Goal: Understand process/instructions: Learn how to perform a task or action

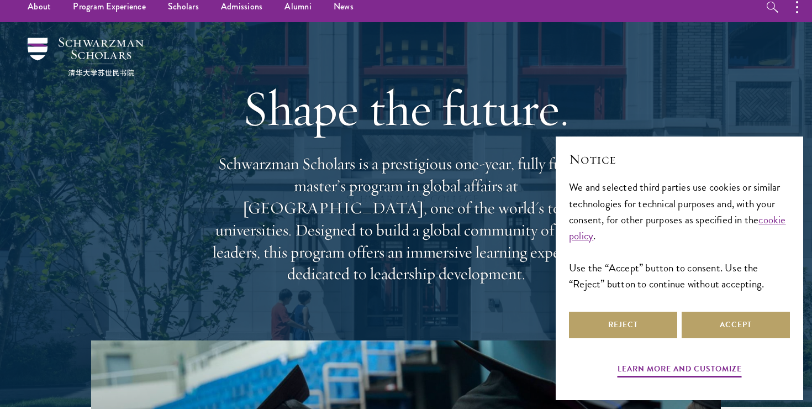
scroll to position [15, 0]
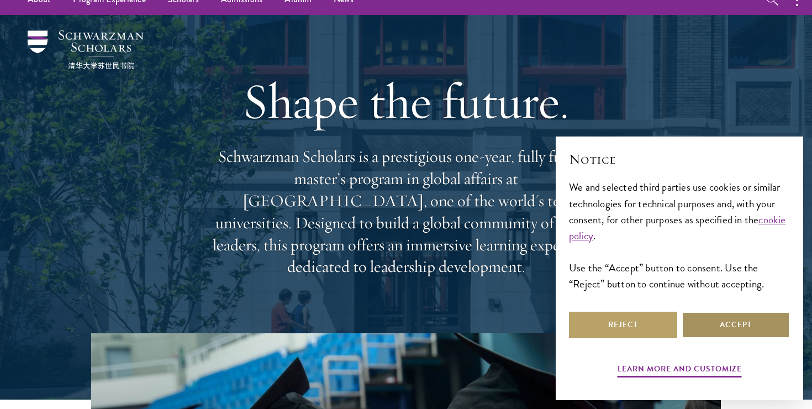
click at [714, 324] on button "Accept" at bounding box center [736, 325] width 108 height 27
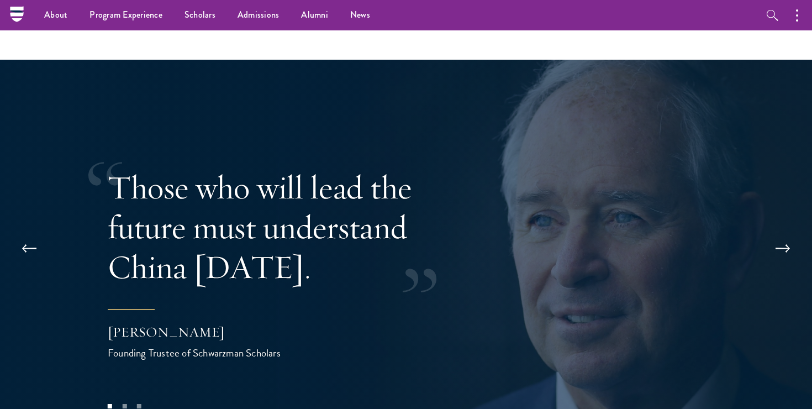
scroll to position [2070, 0]
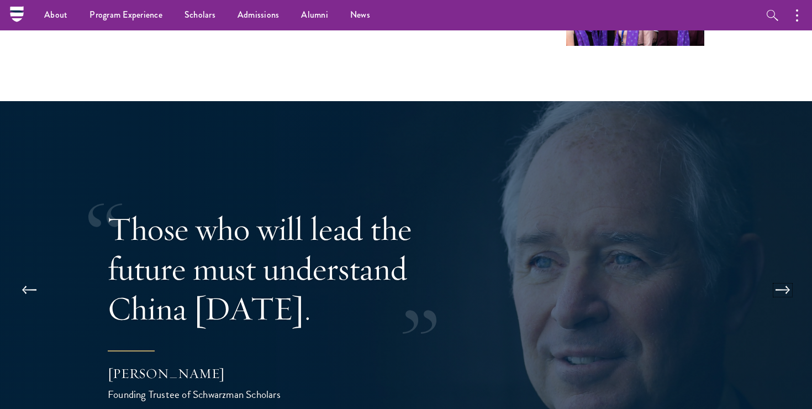
click at [779, 275] on button at bounding box center [782, 290] width 36 height 31
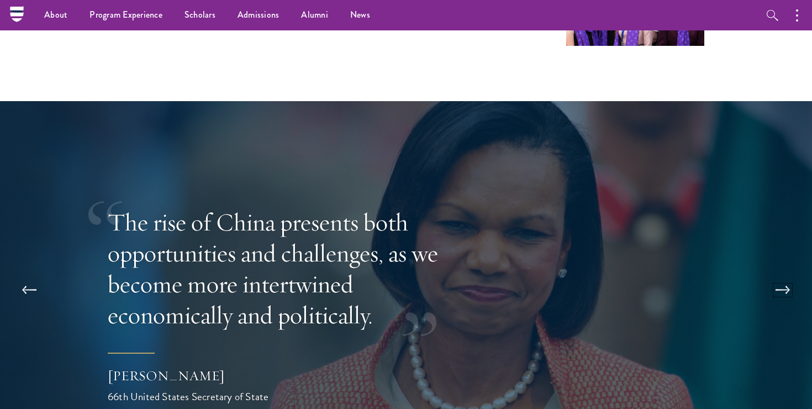
click at [779, 275] on button at bounding box center [782, 290] width 36 height 31
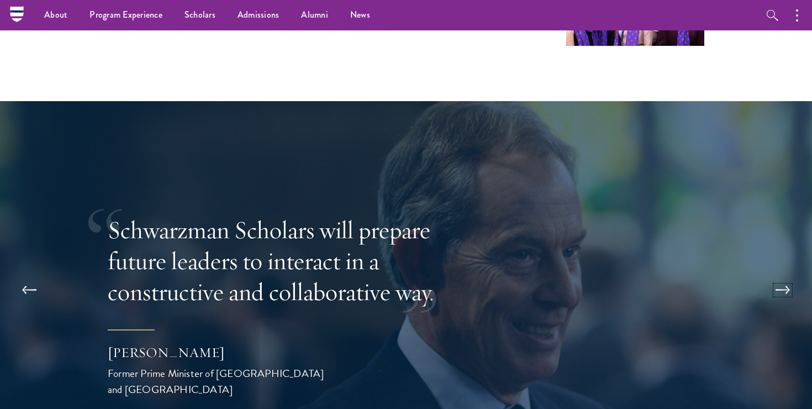
click at [779, 275] on button at bounding box center [782, 290] width 36 height 31
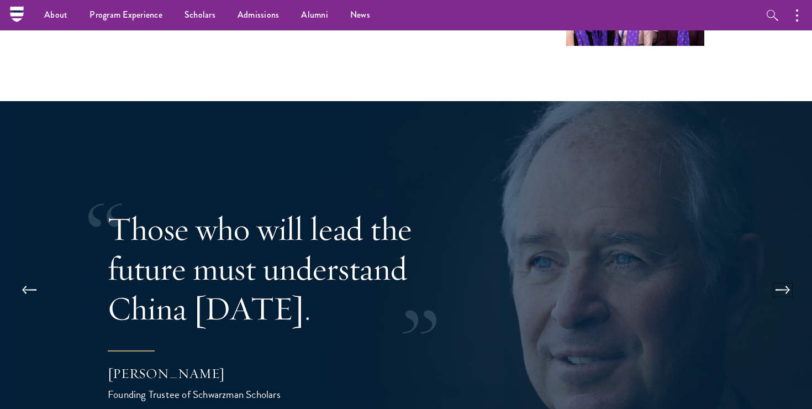
click at [779, 275] on button at bounding box center [782, 290] width 36 height 31
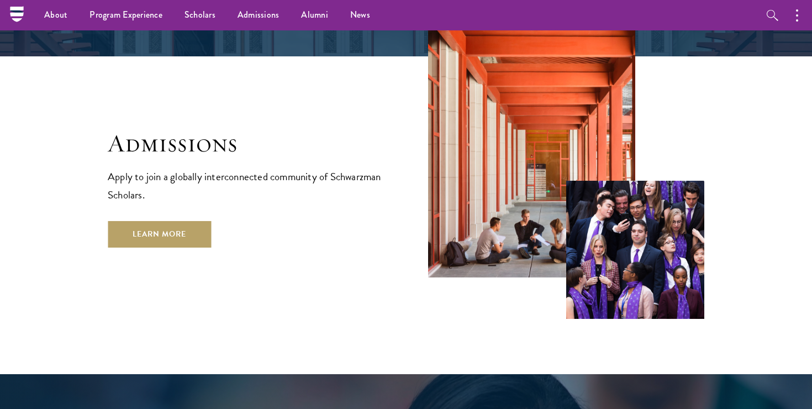
scroll to position [1785, 0]
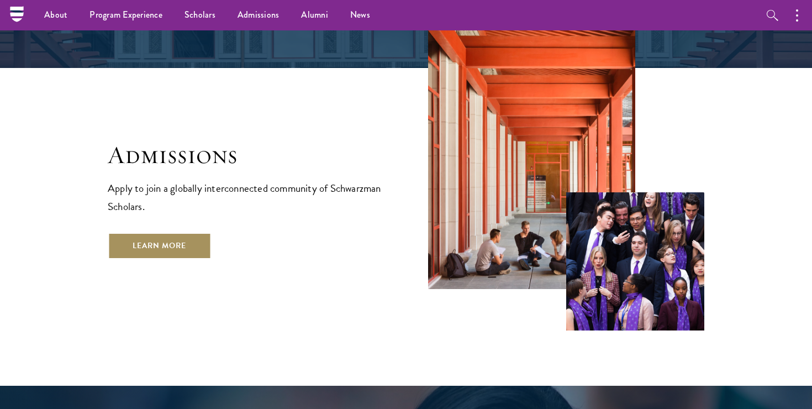
click at [165, 233] on link "Learn More" at bounding box center [159, 246] width 103 height 27
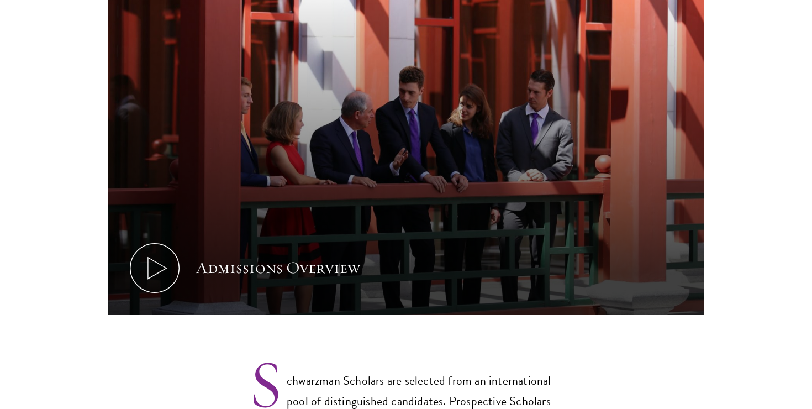
scroll to position [722, 0]
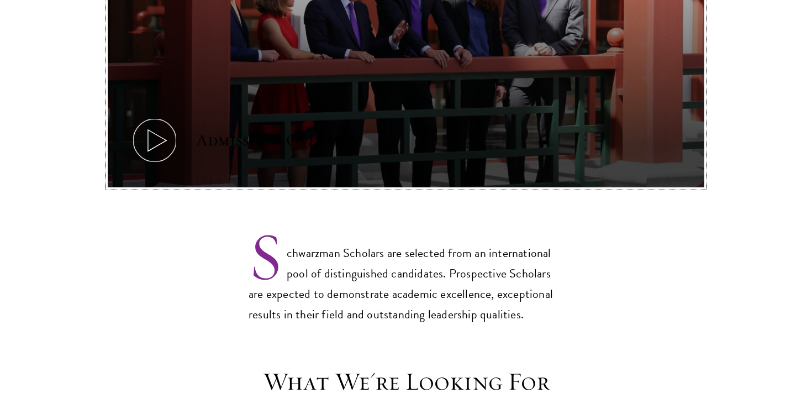
click at [167, 125] on icon at bounding box center [155, 140] width 50 height 50
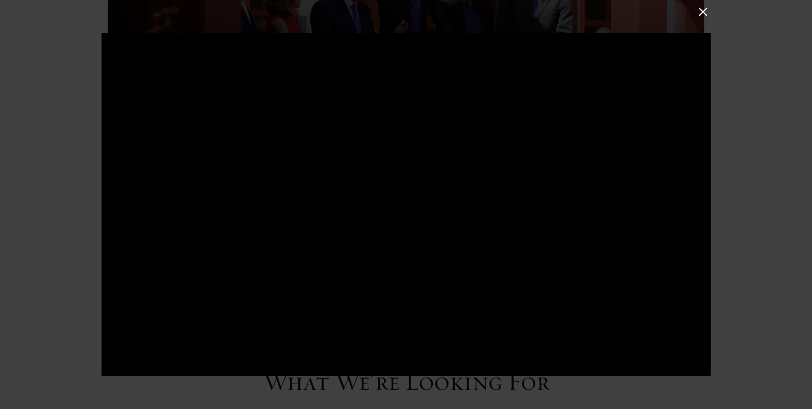
click at [697, 12] on button at bounding box center [703, 11] width 14 height 14
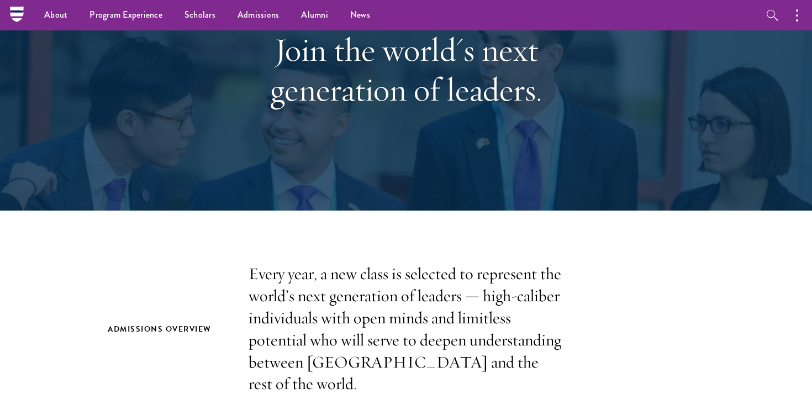
scroll to position [0, 0]
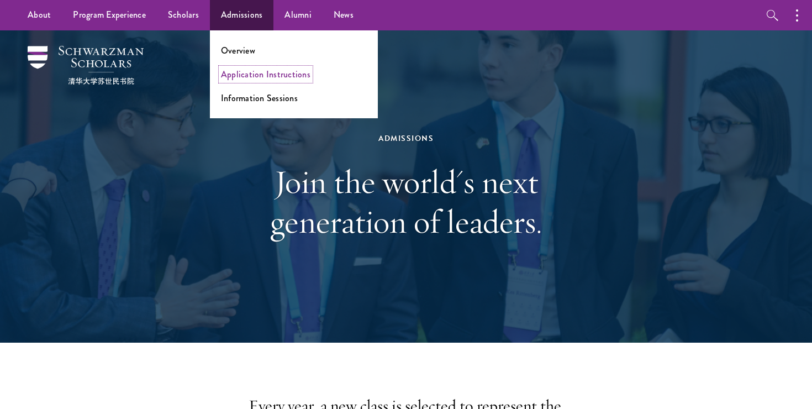
click at [274, 77] on link "Application Instructions" at bounding box center [265, 74] width 89 height 13
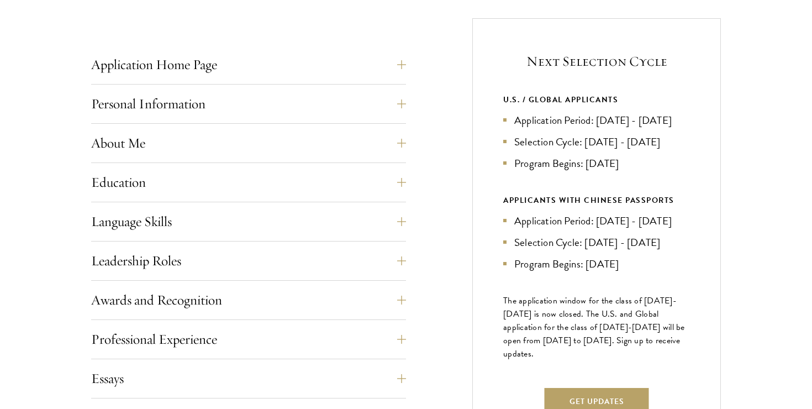
scroll to position [431, 0]
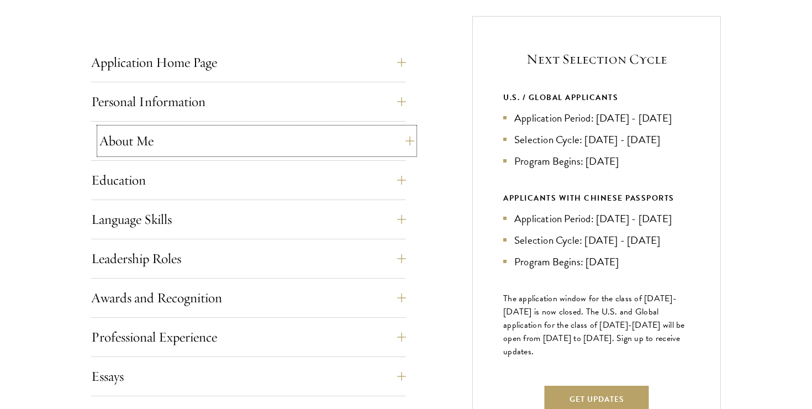
click at [272, 144] on button "About Me" at bounding box center [256, 141] width 315 height 27
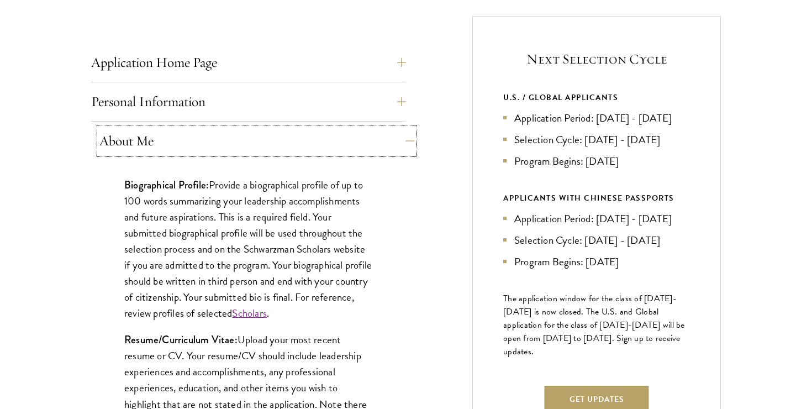
click at [272, 144] on button "About Me" at bounding box center [256, 141] width 315 height 27
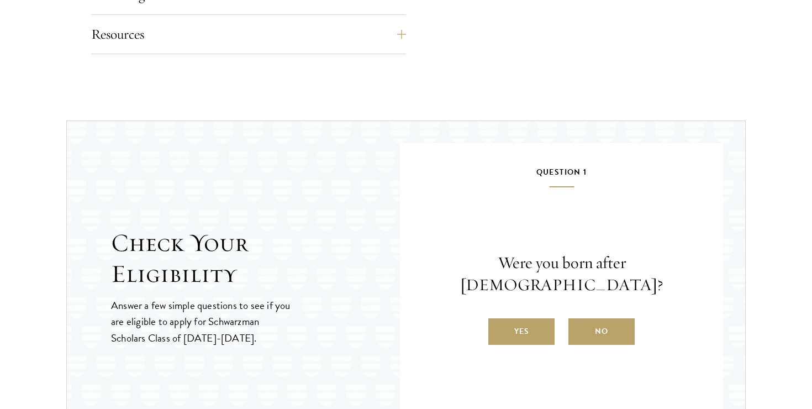
scroll to position [1105, 0]
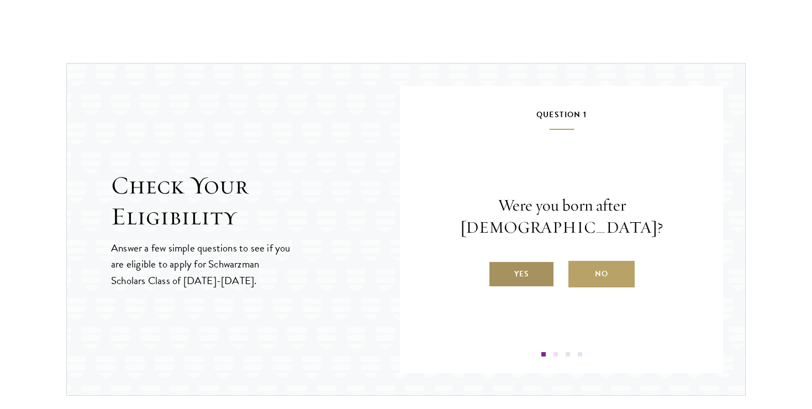
click at [543, 267] on label "Yes" at bounding box center [521, 274] width 66 height 27
click at [498, 267] on input "Yes" at bounding box center [493, 267] width 10 height 10
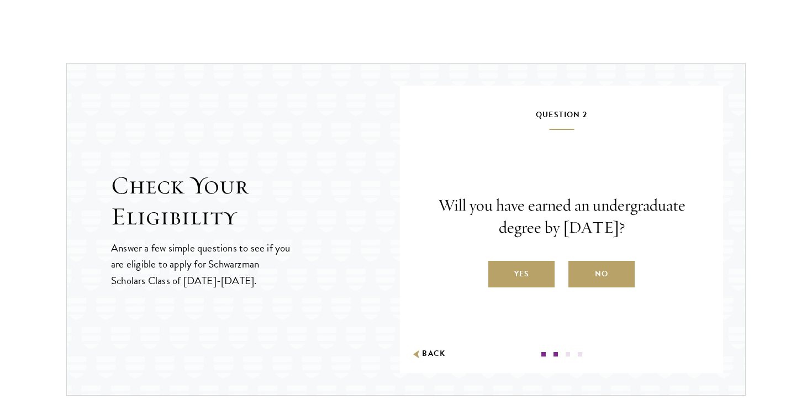
click at [568, 352] on span at bounding box center [568, 354] width 4 height 4
click at [584, 270] on label "No" at bounding box center [601, 274] width 66 height 27
click at [578, 270] on input "No" at bounding box center [573, 267] width 10 height 10
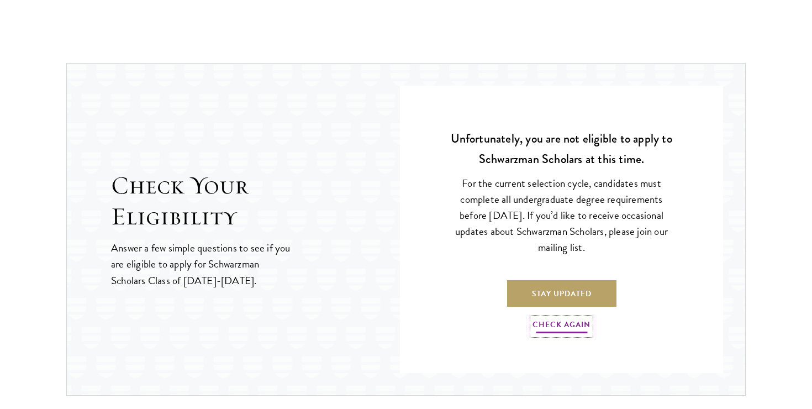
click at [577, 320] on link "Check Again" at bounding box center [561, 326] width 58 height 17
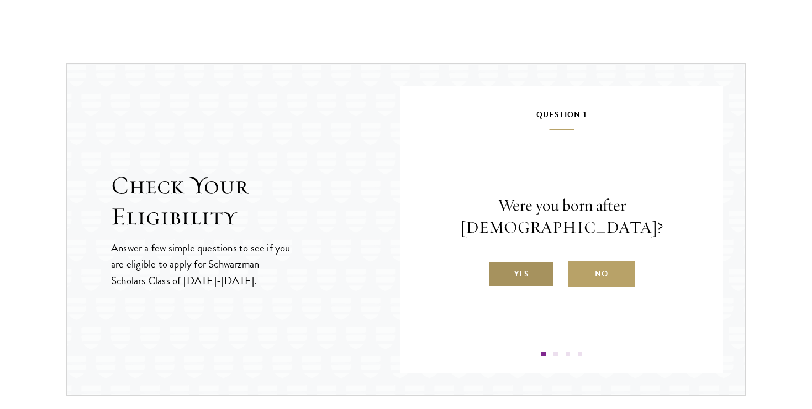
click at [525, 263] on label "Yes" at bounding box center [521, 274] width 66 height 27
click at [498, 263] on input "Yes" at bounding box center [493, 267] width 10 height 10
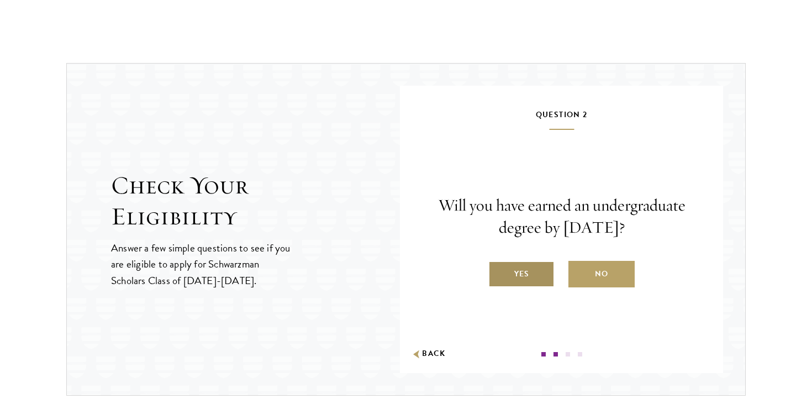
click at [527, 265] on label "Yes" at bounding box center [521, 274] width 66 height 27
click at [498, 265] on input "Yes" at bounding box center [493, 267] width 10 height 10
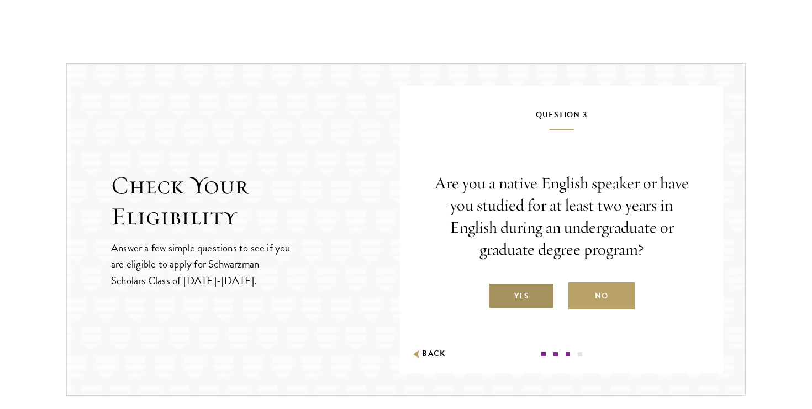
click at [526, 292] on label "Yes" at bounding box center [521, 295] width 66 height 27
click at [498, 292] on input "Yes" at bounding box center [493, 289] width 10 height 10
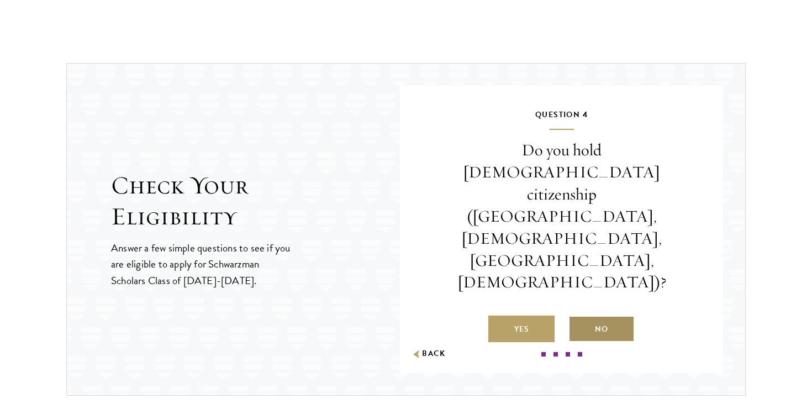
click at [599, 315] on label "No" at bounding box center [601, 328] width 66 height 27
click at [578, 317] on input "No" at bounding box center [573, 322] width 10 height 10
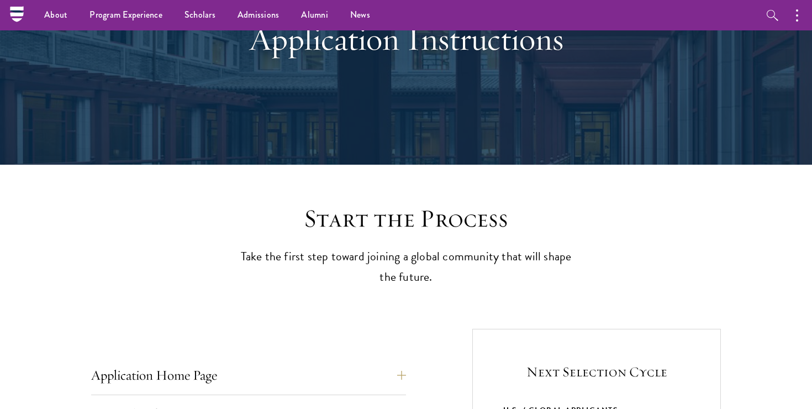
scroll to position [0, 0]
